Goal: Check status: Check status

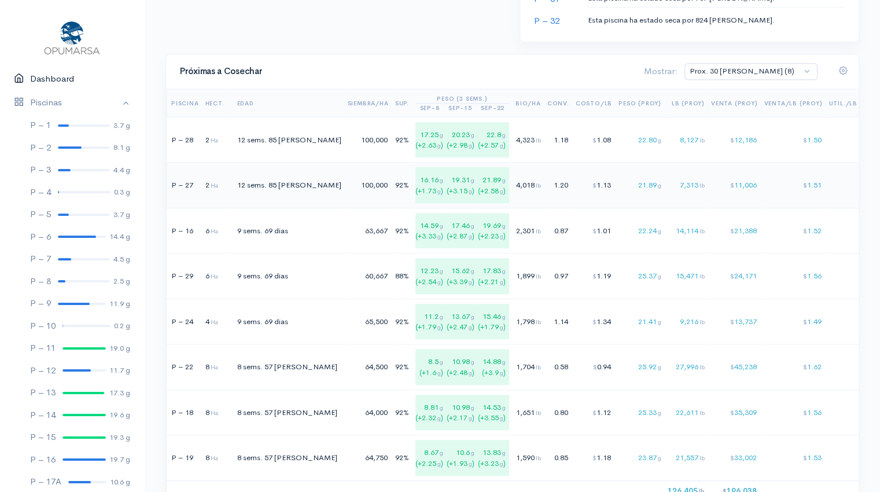
scroll to position [805, 0]
click at [710, 285] on td "$ 24,171" at bounding box center [736, 275] width 53 height 46
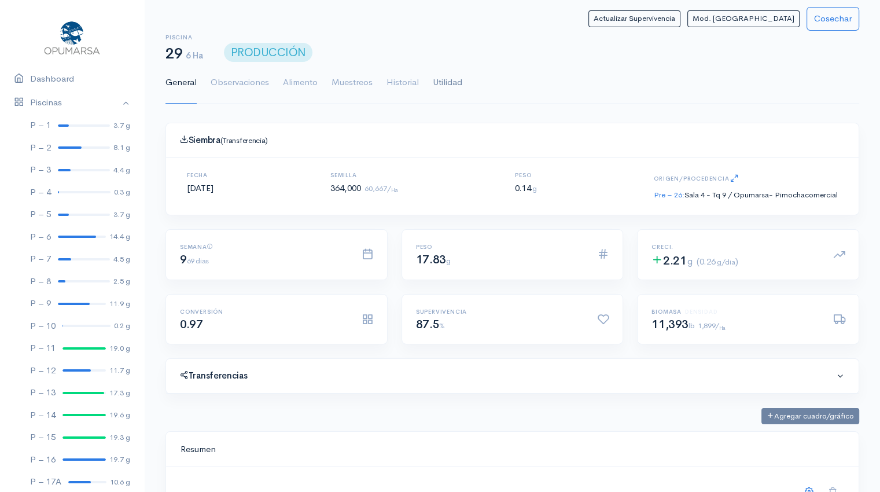
drag, startPoint x: 449, startPoint y: 81, endPoint x: 441, endPoint y: 82, distance: 8.1
click at [441, 82] on link "Utilidad" at bounding box center [448, 83] width 30 height 42
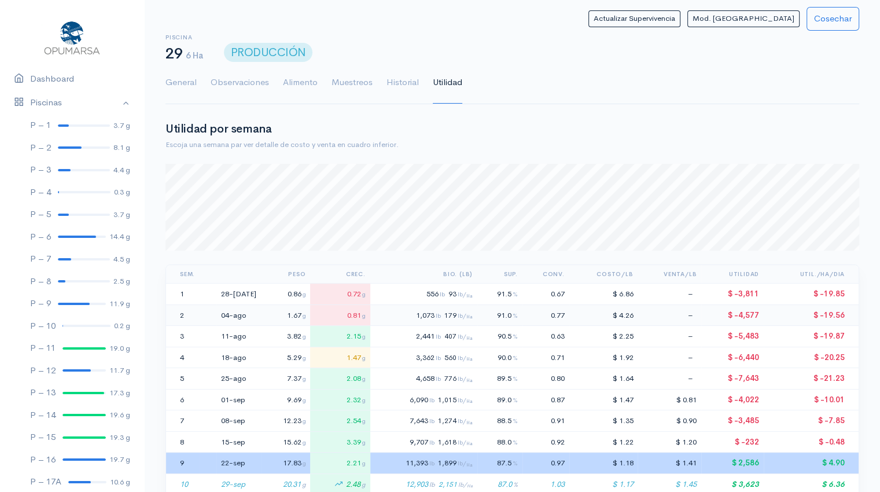
scroll to position [172, 0]
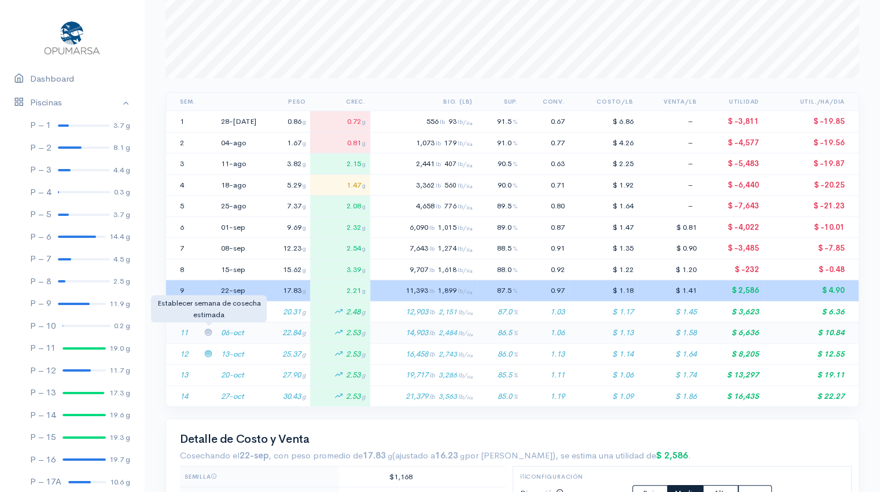
click at [206, 329] on icon at bounding box center [208, 332] width 8 height 8
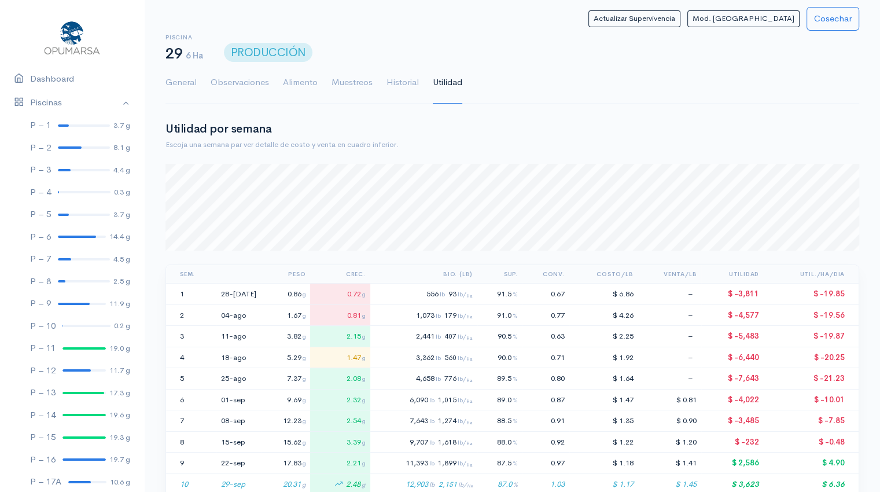
scroll to position [0, 0]
click at [118, 103] on link "Piscinas" at bounding box center [72, 103] width 144 height 24
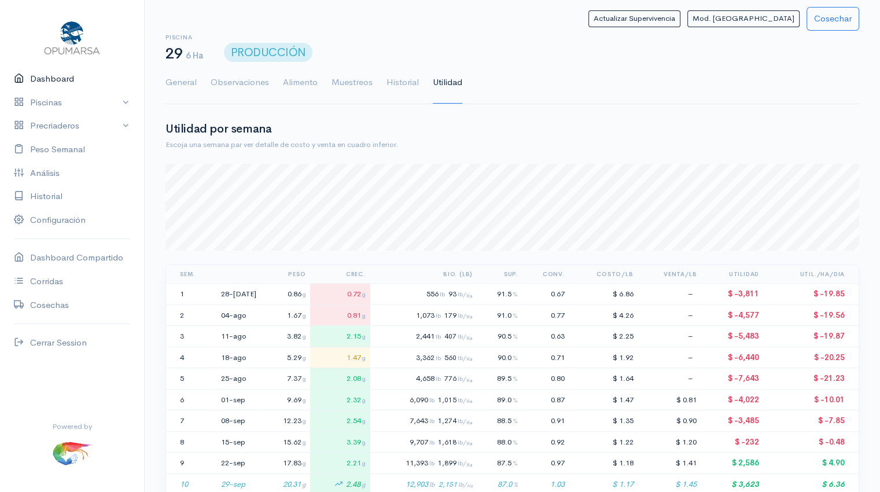
click at [63, 79] on link "Dashboard" at bounding box center [72, 79] width 144 height 24
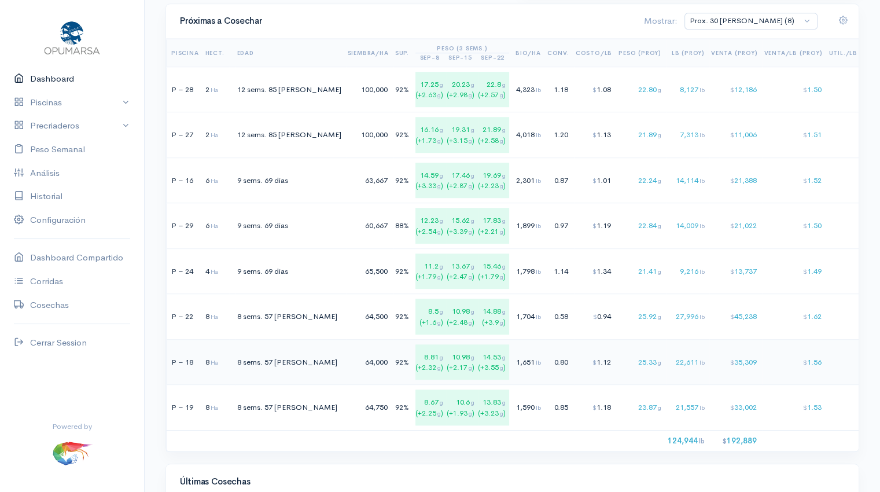
scroll to position [854, 0]
click at [807, 21] on select "Prox. 30 [PERSON_NAME] (8) Prox. 60 [PERSON_NAME] (17) Septiembre (3) Octubre (…" at bounding box center [751, 20] width 133 height 17
select select "1: Object"
click at [733, 12] on select "Prox. 30 [PERSON_NAME] (8) Prox. 60 [PERSON_NAME] (17) Septiembre (3) Octubre (…" at bounding box center [751, 20] width 133 height 17
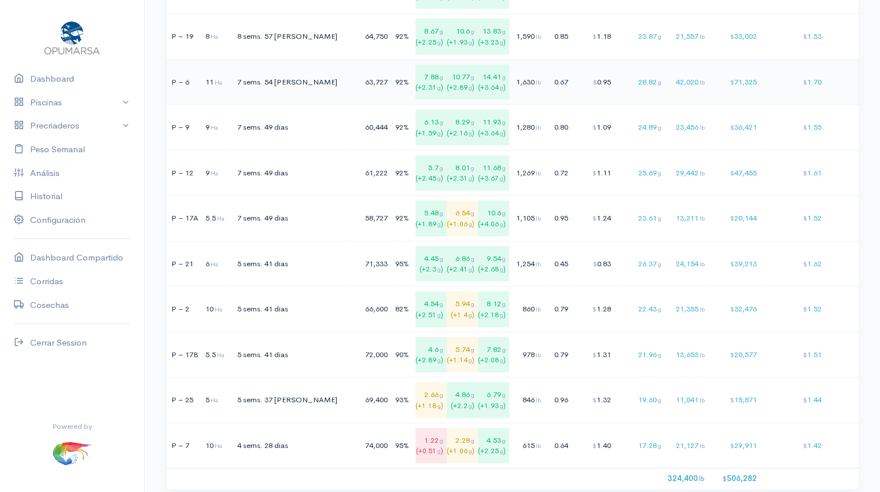
scroll to position [1231, 0]
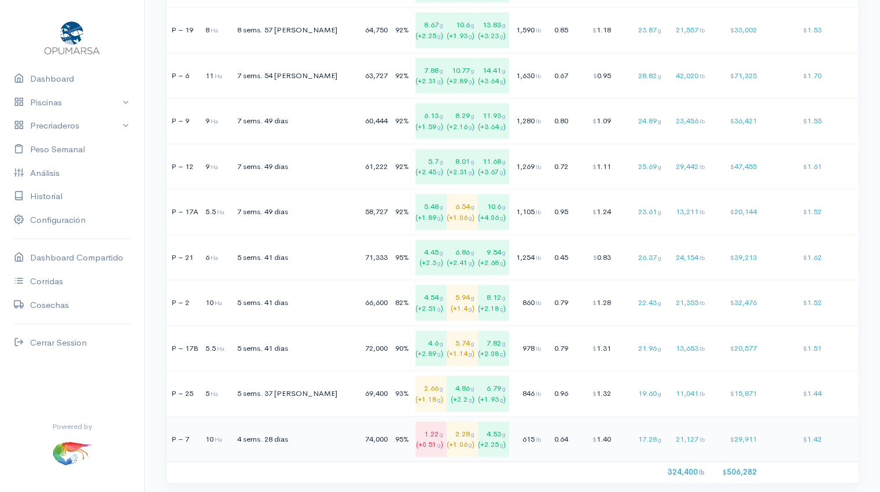
click at [516, 438] on div "615 lb" at bounding box center [528, 440] width 25 height 12
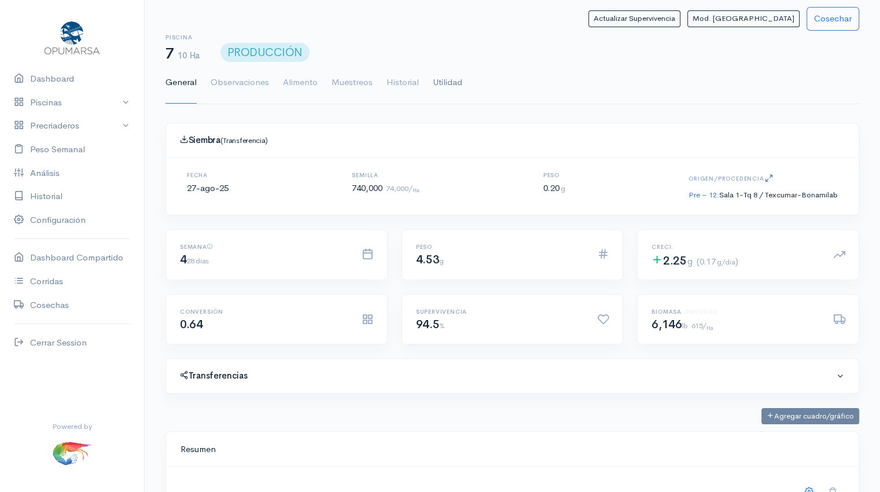
click at [449, 80] on link "Utilidad" at bounding box center [448, 83] width 30 height 42
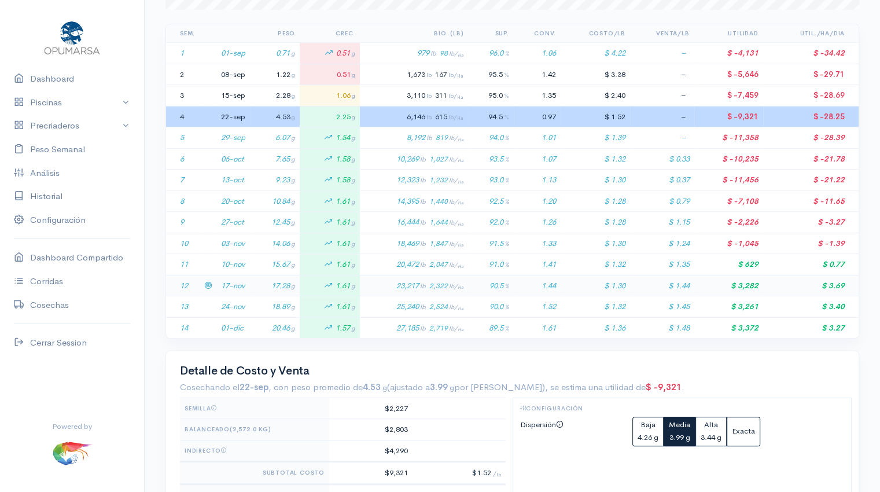
scroll to position [242, 0]
click at [256, 285] on td "17.28 g" at bounding box center [275, 284] width 50 height 21
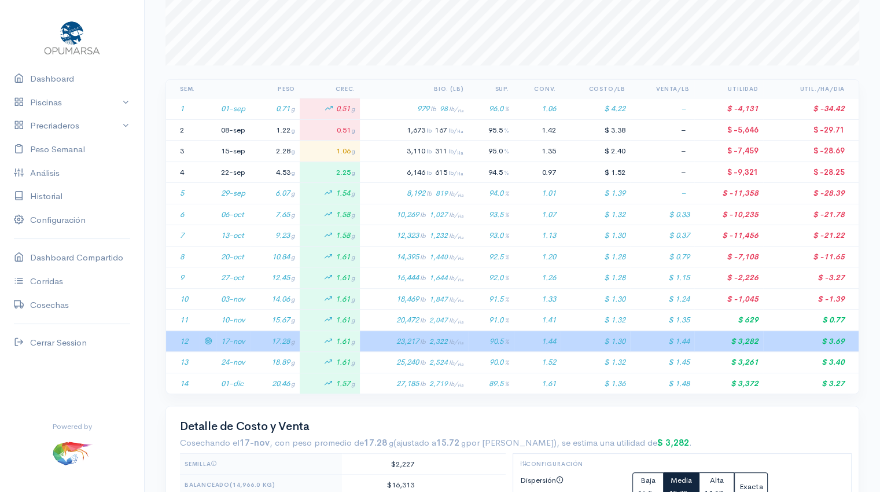
scroll to position [0, 0]
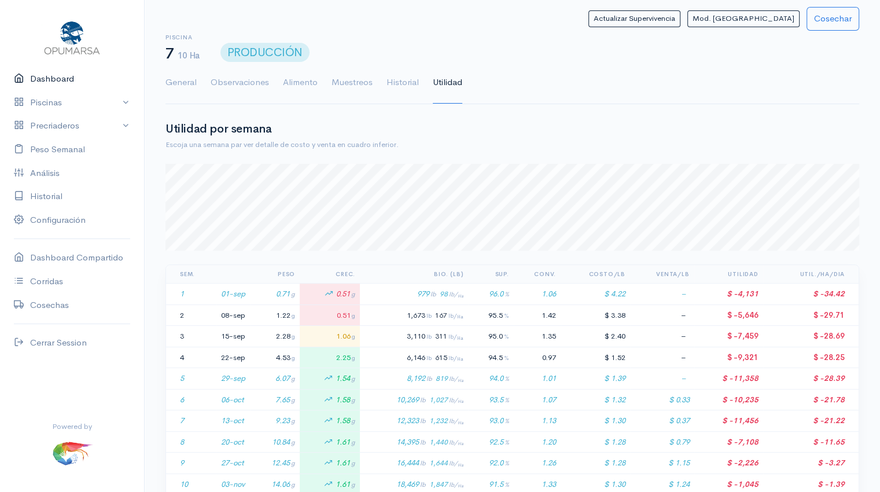
click at [60, 78] on link "Dashboard" at bounding box center [72, 79] width 144 height 24
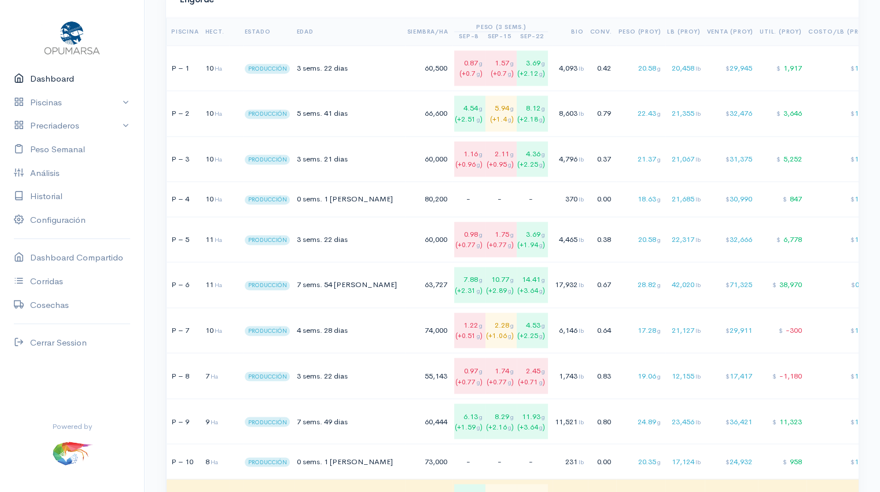
scroll to position [1851, 0]
click at [809, 325] on div "$ 1.43" at bounding box center [840, 330] width 62 height 12
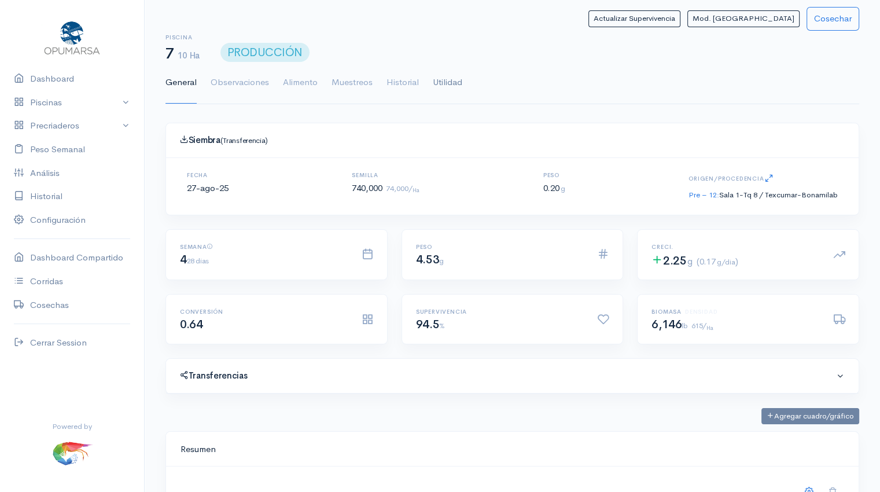
click at [443, 87] on link "Utilidad" at bounding box center [448, 83] width 30 height 42
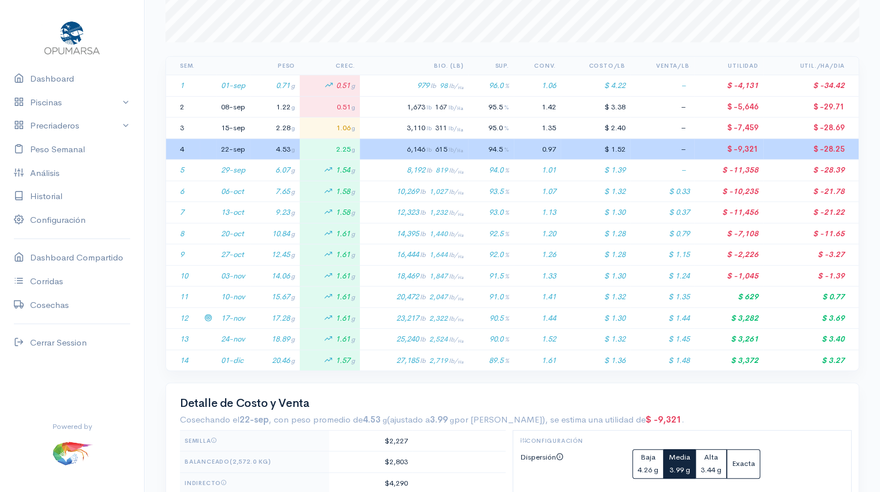
scroll to position [213, 0]
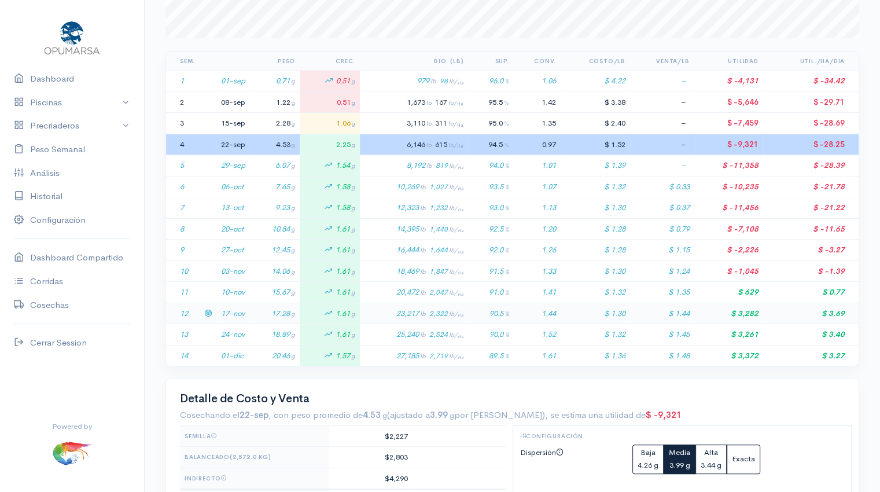
click at [273, 312] on td "17.28 g" at bounding box center [275, 313] width 50 height 21
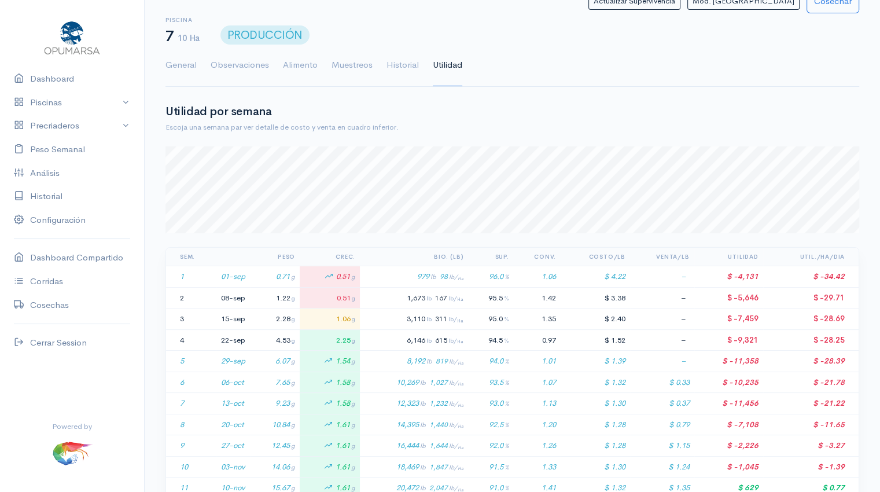
scroll to position [0, 0]
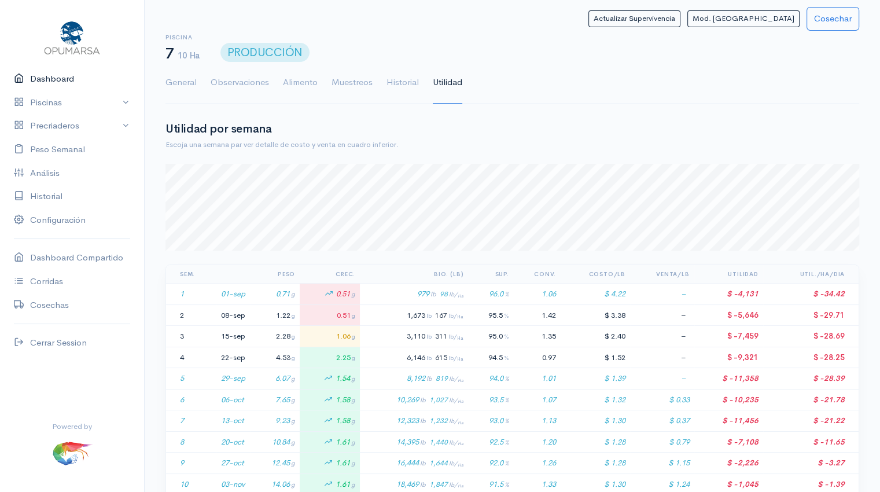
click at [49, 82] on link "Dashboard" at bounding box center [72, 79] width 144 height 24
